Goal: Obtain resource: Download file/media

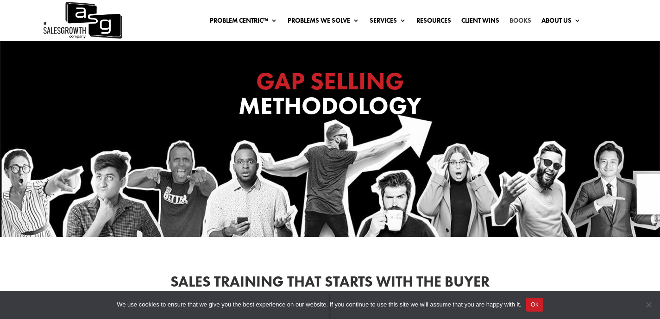
click at [521, 25] on link "Books" at bounding box center [520, 22] width 22 height 10
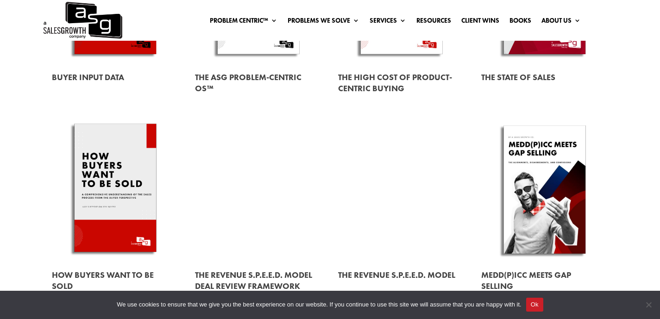
scroll to position [233, 0]
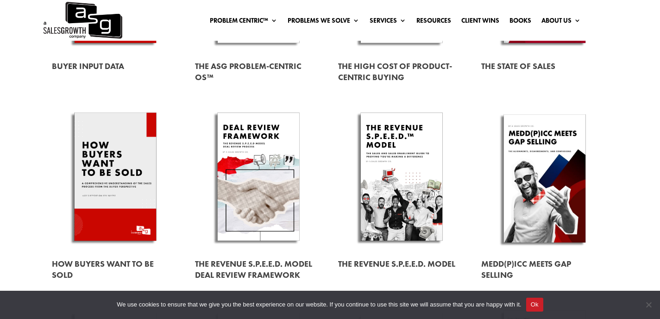
click at [268, 144] on link at bounding box center [258, 178] width 127 height 144
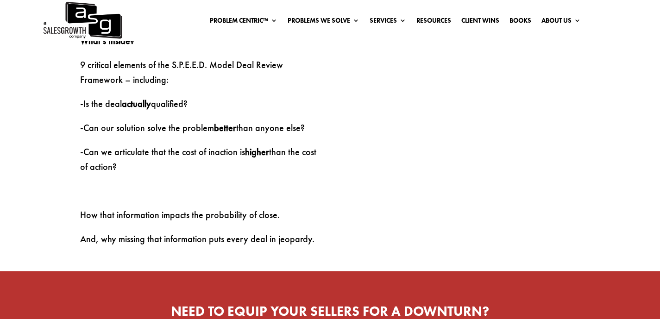
scroll to position [562, 0]
